Goal: Transaction & Acquisition: Purchase product/service

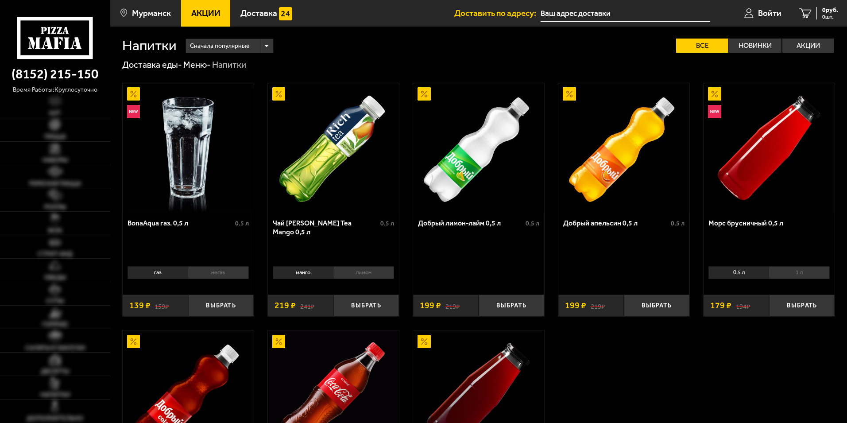
type input "[STREET_ADDRESS][PERSON_NAME]"
click at [339, 64] on div "Доставка еды - Меню - Напитки" at bounding box center [479, 65] width 714 height 12
click at [68, 307] on link "Горячее" at bounding box center [55, 317] width 110 height 23
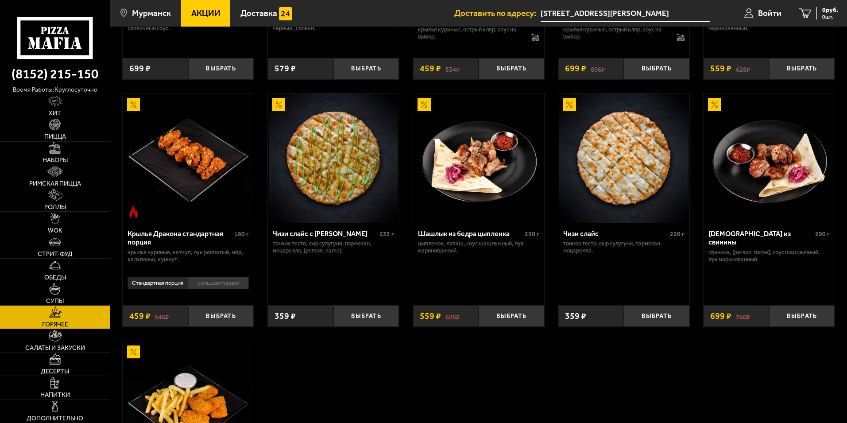
scroll to position [487, 0]
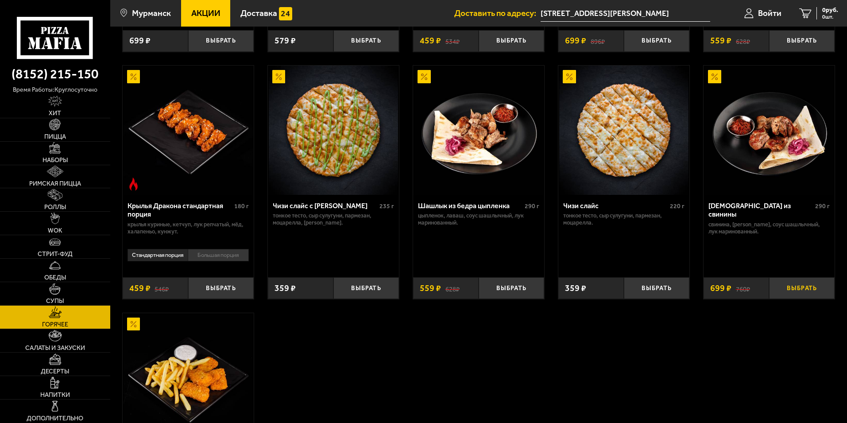
click at [803, 292] on button "Выбрать" at bounding box center [802, 288] width 66 height 22
click at [74, 129] on link "Пицца" at bounding box center [55, 129] width 110 height 23
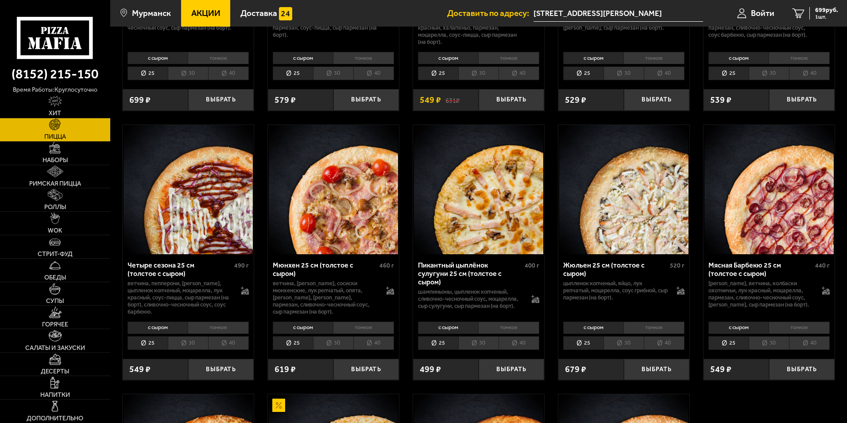
scroll to position [1152, 0]
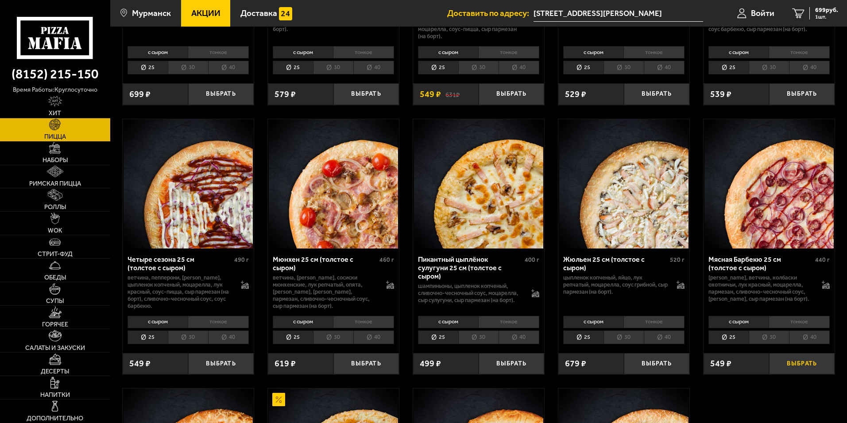
click at [786, 375] on button "Выбрать" at bounding box center [802, 364] width 66 height 22
drag, startPoint x: 824, startPoint y: 17, endPoint x: 811, endPoint y: 23, distance: 15.1
click at [824, 18] on span "2 шт." at bounding box center [825, 16] width 27 height 5
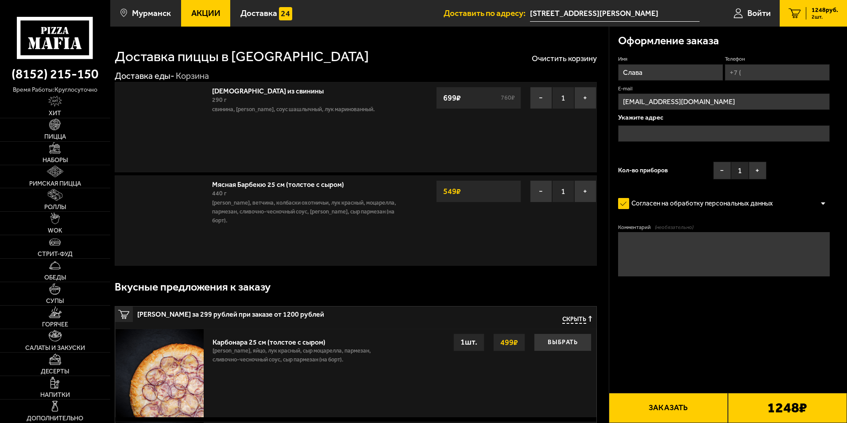
type input "[STREET_ADDRESS][PERSON_NAME]"
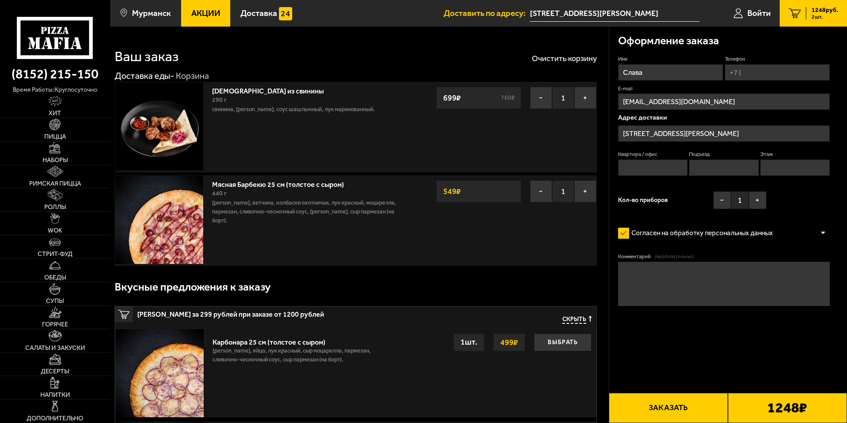
click at [772, 69] on input "Телефон" at bounding box center [777, 72] width 105 height 16
type input "[PHONE_NUMBER]"
click at [655, 159] on fieldset "Квартира / офис" at bounding box center [653, 163] width 70 height 25
click at [657, 170] on input "Квартира / офис" at bounding box center [653, 167] width 70 height 16
type input "20"
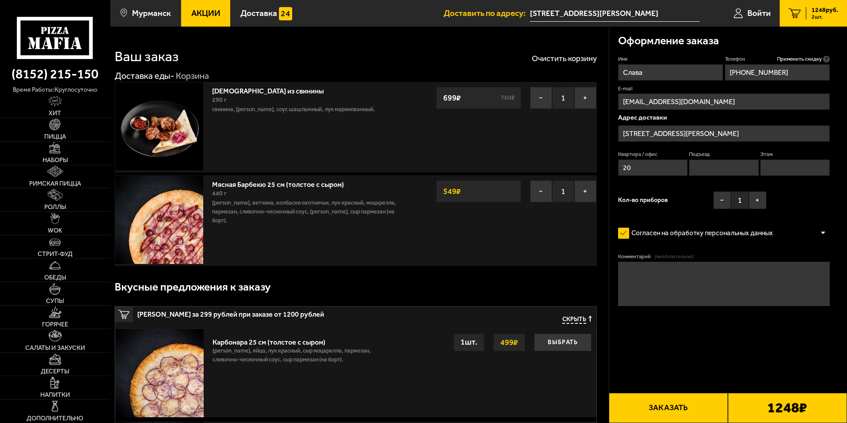
click at [710, 164] on input "Подъезд" at bounding box center [724, 167] width 70 height 16
type input "2"
click at [777, 168] on input "Этаж" at bounding box center [796, 167] width 70 height 16
type input "5"
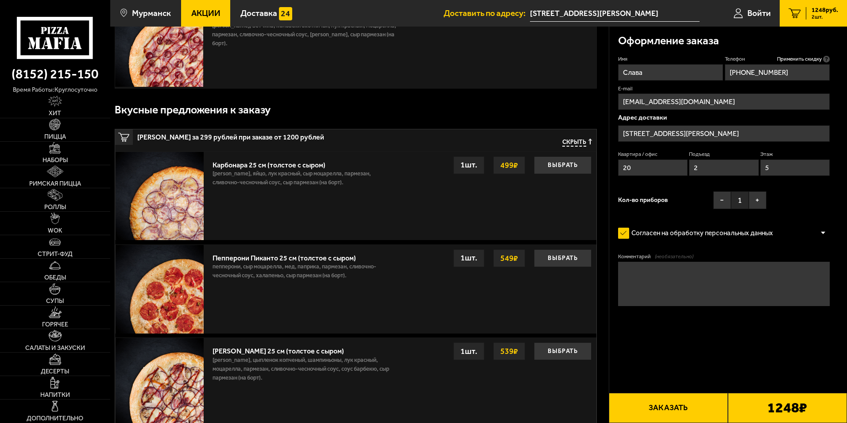
click at [656, 408] on button "Заказать" at bounding box center [668, 408] width 119 height 30
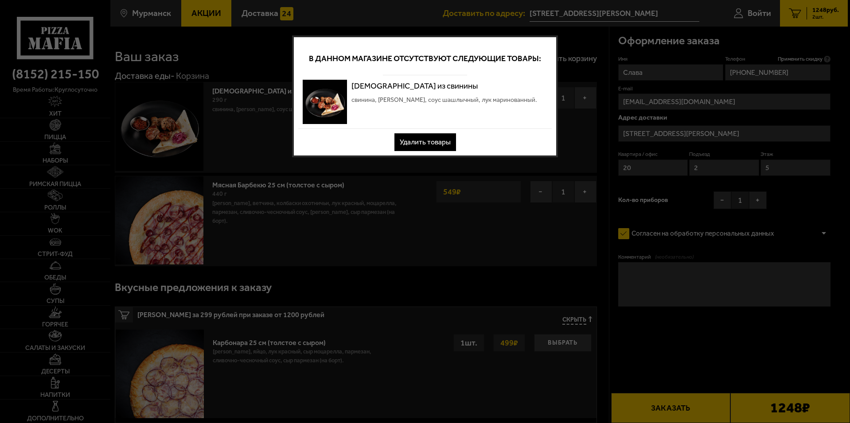
click at [416, 143] on button "Удалить товары" at bounding box center [425, 142] width 62 height 18
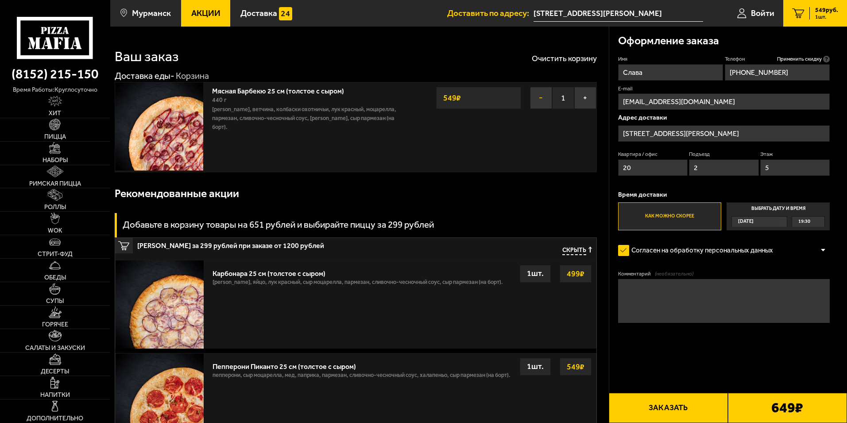
click at [542, 94] on button "−" at bounding box center [541, 98] width 22 height 22
